Goal: Task Accomplishment & Management: Use online tool/utility

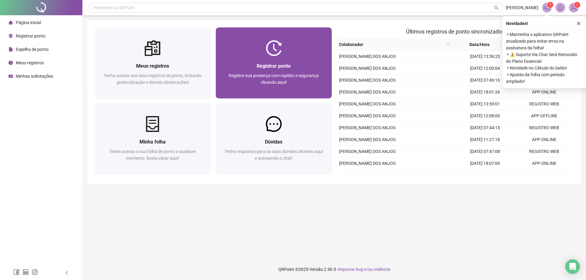
click at [294, 66] on div "Registrar ponto" at bounding box center [274, 66] width 102 height 8
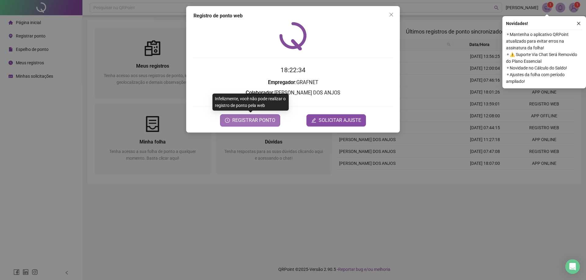
click at [255, 121] on span "REGISTRAR PONTO" at bounding box center [253, 120] width 43 height 7
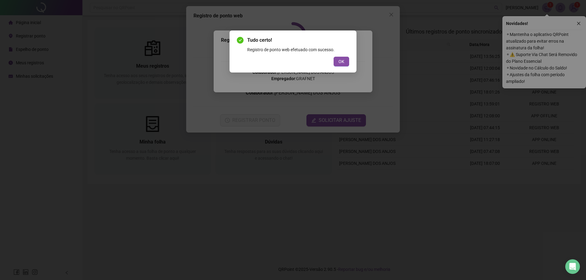
drag, startPoint x: 346, startPoint y: 64, endPoint x: 384, endPoint y: 13, distance: 63.5
click at [347, 64] on button "OK" at bounding box center [342, 62] width 16 height 10
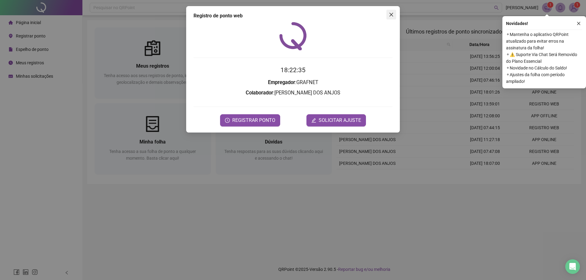
drag, startPoint x: 393, startPoint y: 13, endPoint x: 385, endPoint y: 16, distance: 8.7
click at [393, 13] on icon "close" at bounding box center [391, 14] width 5 height 5
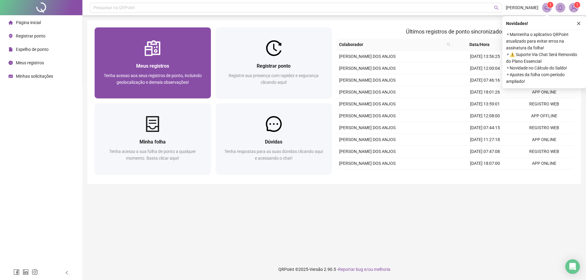
click at [172, 61] on div "Meus registros Tenha acesso aos seus registros de ponto, incluindo geolocalizaç…" at bounding box center [153, 77] width 116 height 42
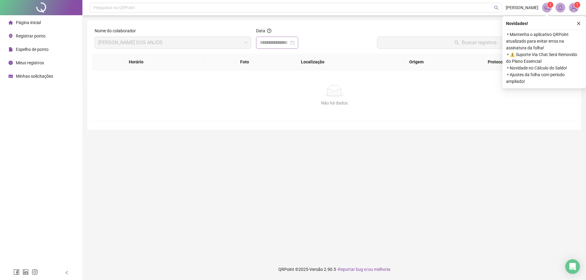
click at [294, 44] on div at bounding box center [277, 42] width 35 height 7
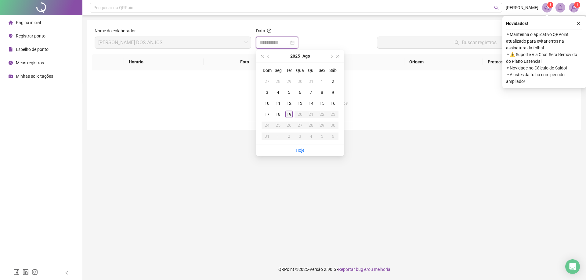
type input "**********"
click at [289, 114] on div "19" at bounding box center [288, 114] width 7 height 7
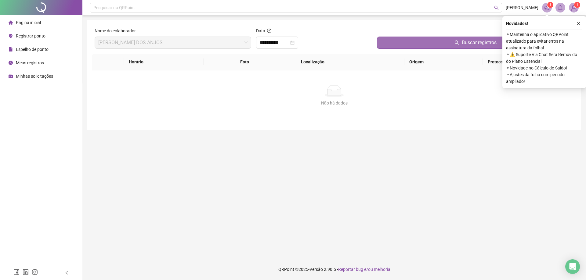
click at [403, 47] on button "Buscar registros" at bounding box center [475, 43] width 197 height 12
